Goal: Task Accomplishment & Management: Check status

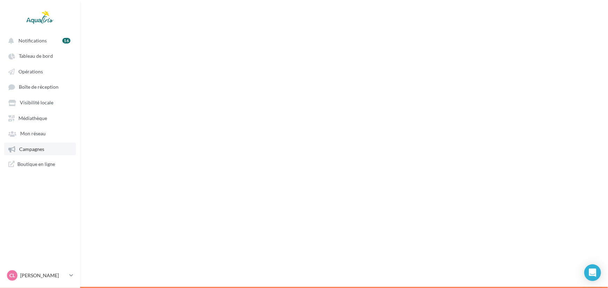
click at [31, 154] on link "Campagnes" at bounding box center [40, 149] width 72 height 13
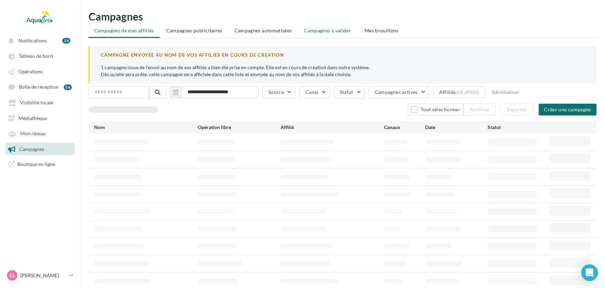
click at [349, 31] on span "Campagnes à valider" at bounding box center [327, 30] width 47 height 7
